Goal: Transaction & Acquisition: Purchase product/service

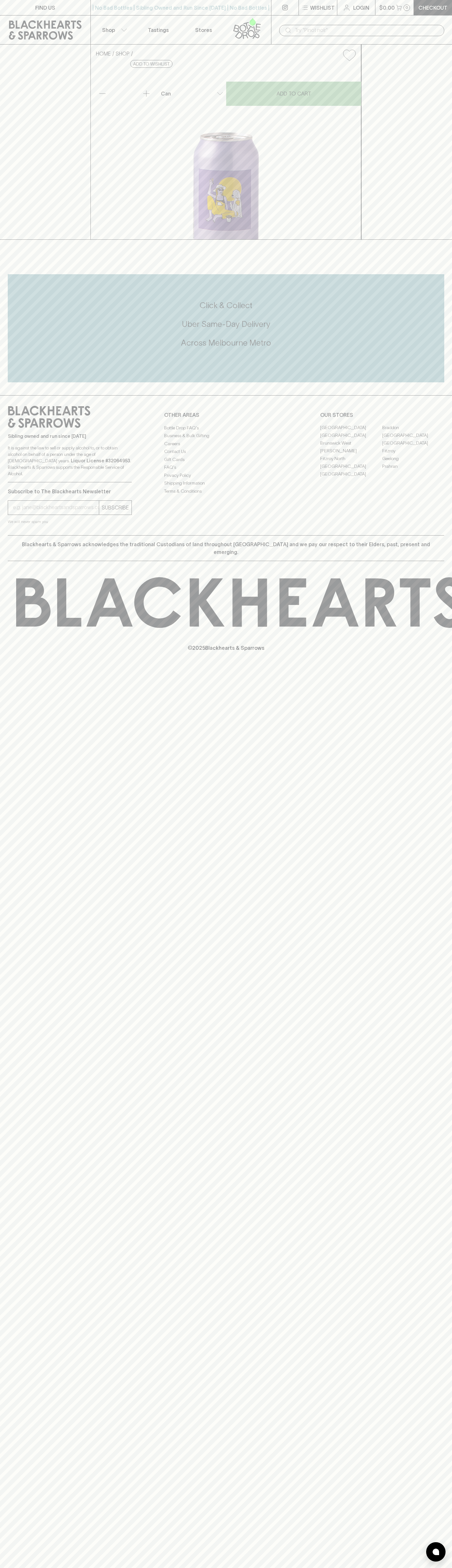
click at [407, 17] on div "​" at bounding box center [361, 30] width 181 height 29
click at [431, 310] on h5 "Click & Collect" at bounding box center [226, 305] width 436 height 10
click at [106, 1567] on html "FIND US | No Bad Bottles | Sibling Owned and Run Since 2006 | No Bad Bottles | …" at bounding box center [226, 784] width 452 height 1568
click at [2, 394] on div "FIND US | No Bad Bottles | Sibling Owned and Run Since 2006 | No Bad Bottles | …" at bounding box center [226, 784] width 452 height 1568
